Goal: Task Accomplishment & Management: Use online tool/utility

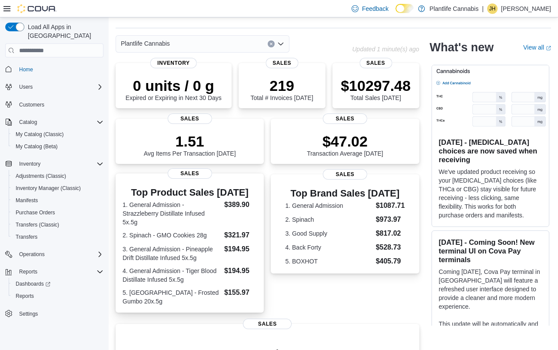
scroll to position [46, 0]
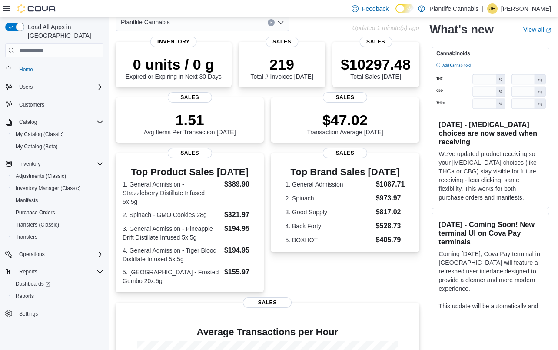
click at [98, 268] on icon "Complex example" at bounding box center [100, 271] width 7 height 7
click at [27, 293] on span "Reports" at bounding box center [25, 296] width 18 height 7
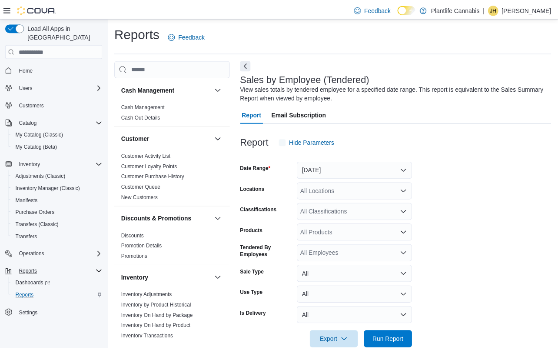
scroll to position [17, 0]
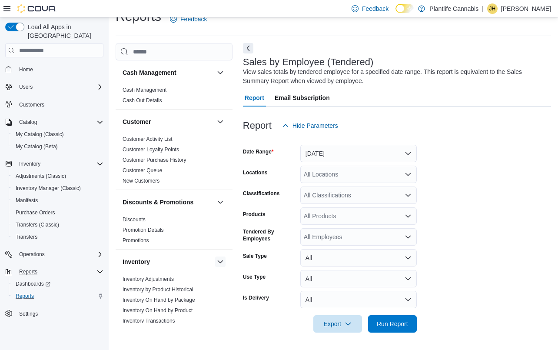
click at [215, 262] on button "button" at bounding box center [220, 262] width 10 height 10
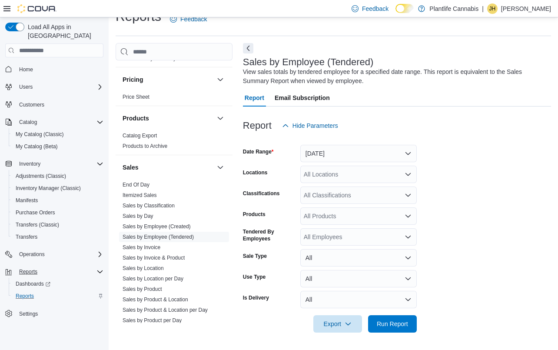
scroll to position [303, 0]
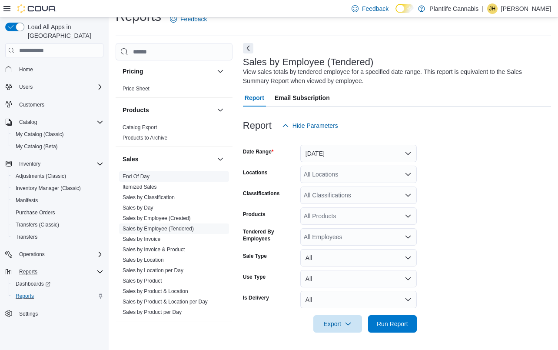
click at [146, 175] on link "End Of Day" at bounding box center [136, 177] width 27 height 6
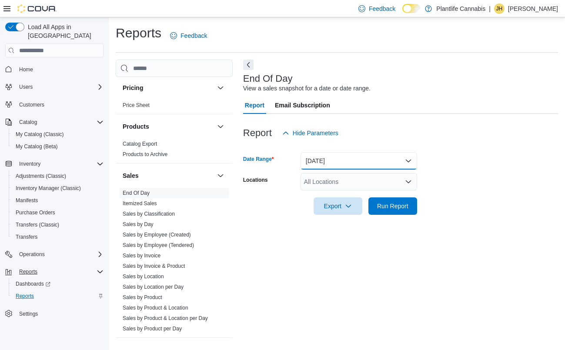
click at [349, 154] on button "[DATE]" at bounding box center [359, 160] width 117 height 17
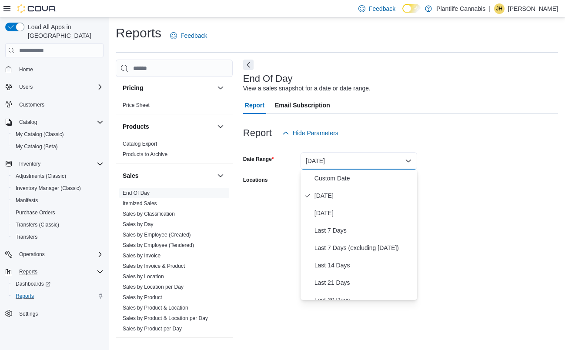
drag, startPoint x: 450, startPoint y: 180, endPoint x: 450, endPoint y: 185, distance: 4.8
click at [451, 181] on form "Date Range Today Locations All Locations Export Run Report" at bounding box center [400, 178] width 315 height 73
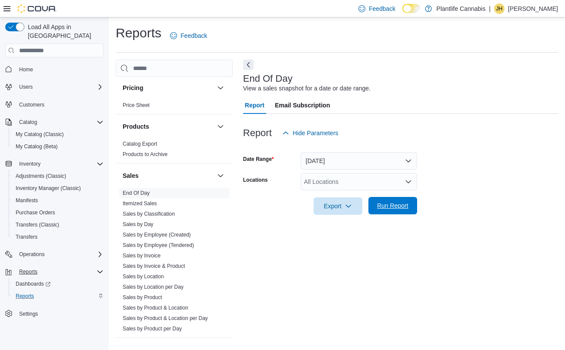
click at [385, 209] on span "Run Report" at bounding box center [392, 205] width 31 height 9
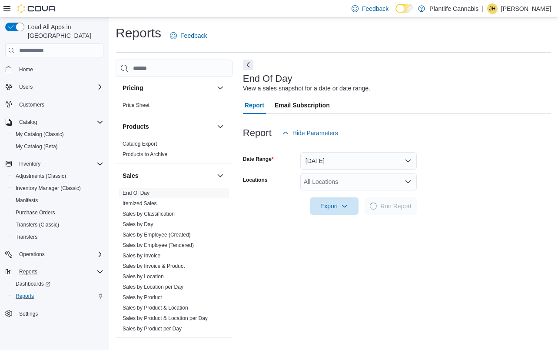
click at [372, 184] on div "All Locations" at bounding box center [359, 181] width 117 height 17
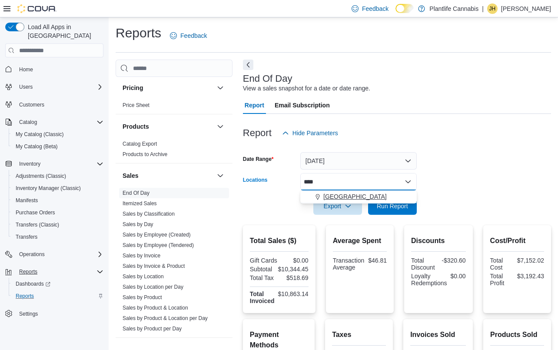
type input "****"
click at [368, 201] on button "Spruce Grove" at bounding box center [359, 197] width 117 height 13
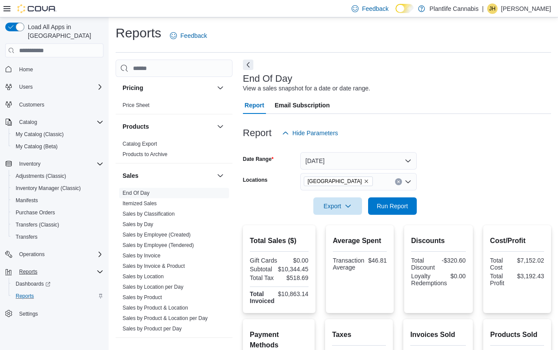
click at [456, 208] on form "Date Range Today Locations Spruce Grove Export Run Report" at bounding box center [397, 178] width 308 height 73
drag, startPoint x: 388, startPoint y: 212, endPoint x: 430, endPoint y: 209, distance: 41.9
click at [389, 212] on span "Run Report" at bounding box center [393, 205] width 38 height 17
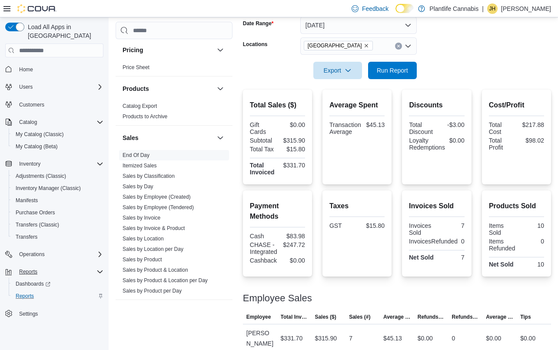
scroll to position [145, 0]
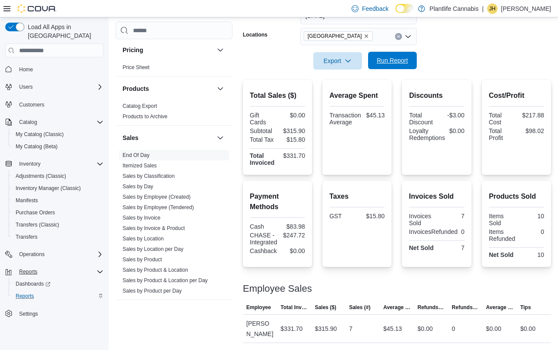
click at [388, 63] on span "Run Report" at bounding box center [392, 60] width 31 height 9
click at [396, 67] on span "Run Report" at bounding box center [393, 60] width 38 height 17
